Goal: Information Seeking & Learning: Stay updated

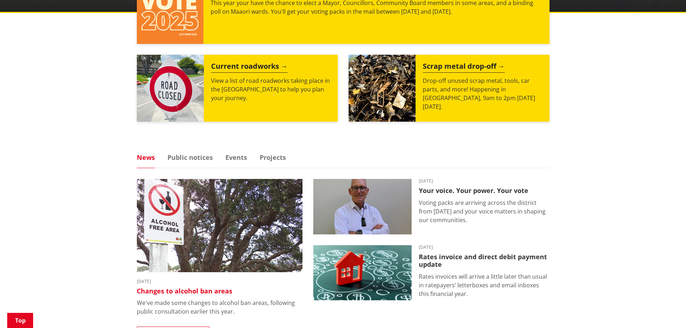
scroll to position [324, 0]
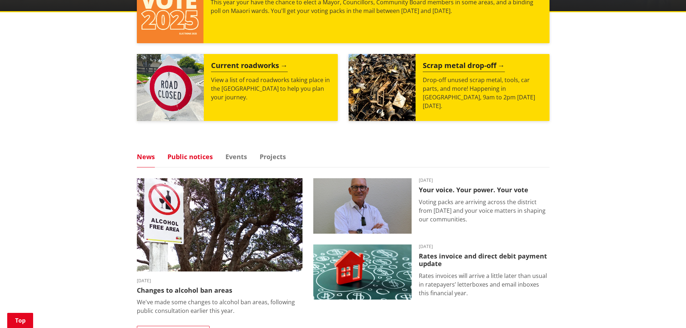
click at [193, 155] on link "Public notices" at bounding box center [189, 156] width 45 height 6
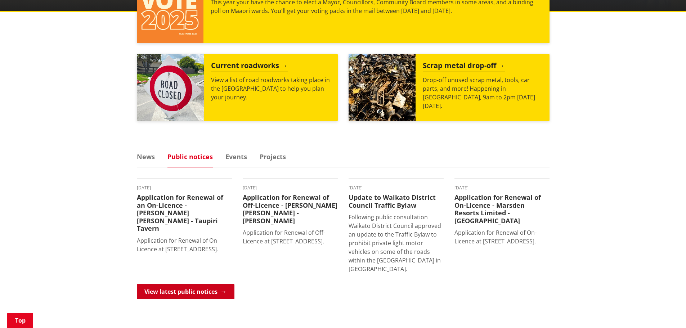
click at [175, 290] on link "View latest public notices" at bounding box center [186, 291] width 98 height 15
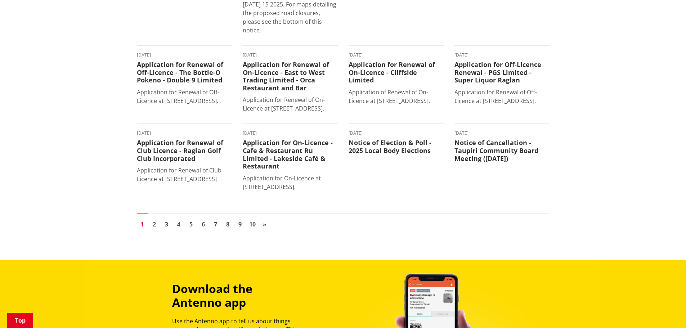
scroll to position [540, 0]
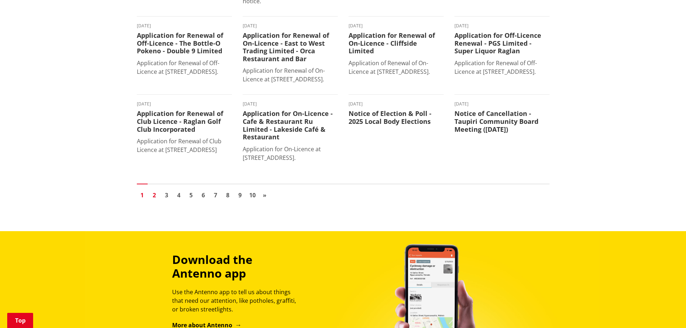
click at [155, 190] on link "2" at bounding box center [154, 195] width 11 height 11
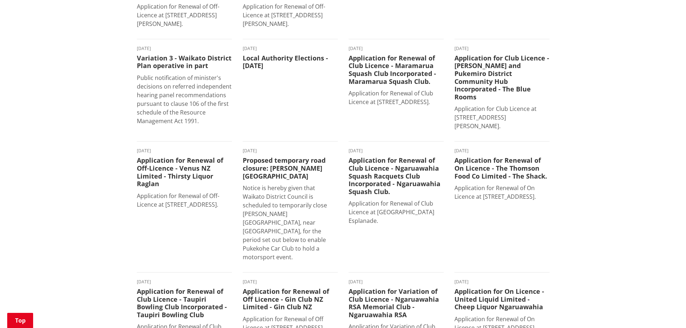
scroll to position [252, 0]
